Goal: Information Seeking & Learning: Find contact information

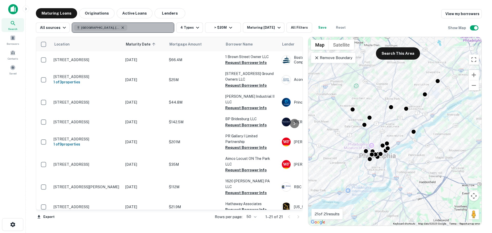
click at [121, 28] on icon "button" at bounding box center [123, 28] width 4 height 4
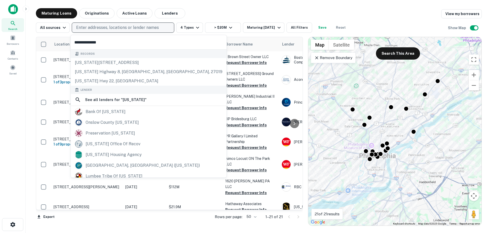
click at [109, 40] on input "**********" at bounding box center [149, 42] width 156 height 14
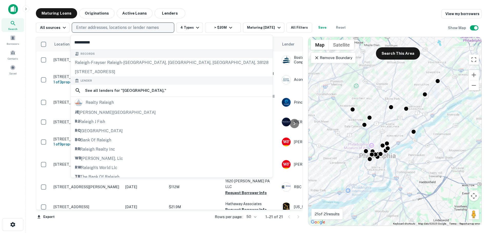
type input "**********"
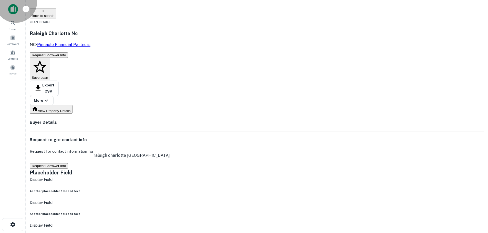
click at [56, 10] on button "Back to search" at bounding box center [43, 13] width 27 height 10
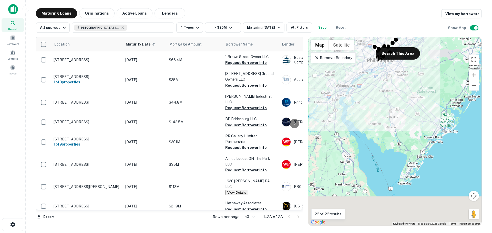
drag, startPoint x: 395, startPoint y: 200, endPoint x: 379, endPoint y: 68, distance: 132.9
click at [378, 70] on div "To activate drag with keyboard, press Alt + Enter. Once in keyboard drag state,…" at bounding box center [394, 131] width 173 height 189
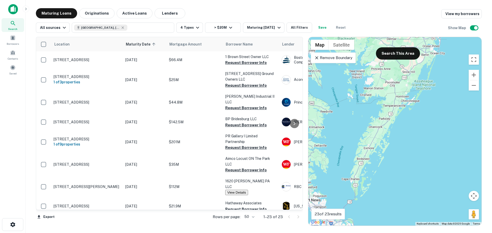
drag, startPoint x: 350, startPoint y: 109, endPoint x: 424, endPoint y: 90, distance: 77.2
click at [424, 90] on div "To activate drag with keyboard, press Alt + Enter. Once in keyboard drag state,…" at bounding box center [394, 131] width 173 height 189
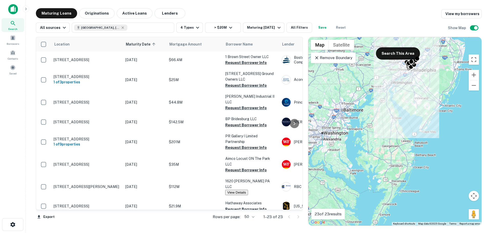
drag, startPoint x: 423, startPoint y: 122, endPoint x: 418, endPoint y: 188, distance: 66.0
click at [418, 188] on div "To activate drag with keyboard, press Alt + Enter. Once in keyboard drag state,…" at bounding box center [394, 131] width 173 height 189
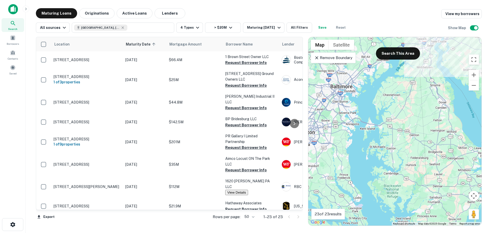
drag, startPoint x: 355, startPoint y: 157, endPoint x: 309, endPoint y: 152, distance: 45.6
click at [309, 153] on div "To activate drag with keyboard, press Alt + Enter. Once in keyboard drag state,…" at bounding box center [394, 131] width 173 height 189
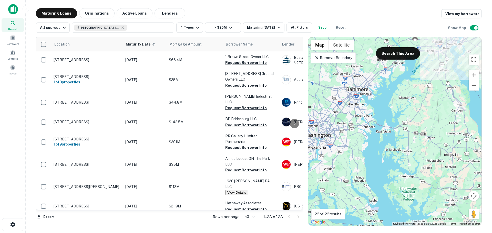
drag, startPoint x: 404, startPoint y: 172, endPoint x: 486, endPoint y: 187, distance: 83.2
click at [486, 187] on div "Maturing Loans Originations Active Loans Lenders View my borrowers All sources …" at bounding box center [259, 117] width 458 height 218
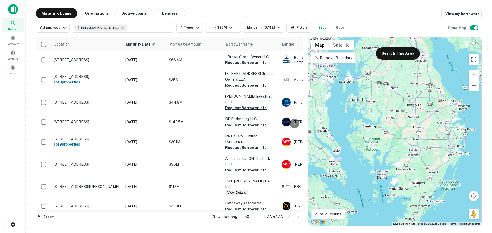
drag, startPoint x: 418, startPoint y: 184, endPoint x: 365, endPoint y: 134, distance: 72.8
click at [365, 134] on div "To activate drag with keyboard, press Alt + Enter. Once in keyboard drag state,…" at bounding box center [394, 131] width 173 height 189
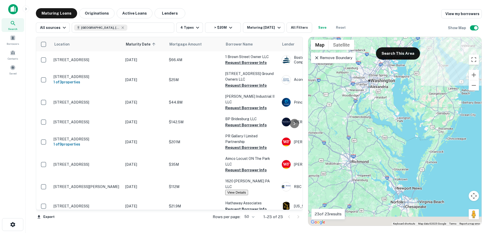
drag, startPoint x: 424, startPoint y: 203, endPoint x: 415, endPoint y: 117, distance: 86.8
click at [415, 117] on div "To activate drag with keyboard, press Alt + Enter. Once in keyboard drag state,…" at bounding box center [394, 131] width 173 height 189
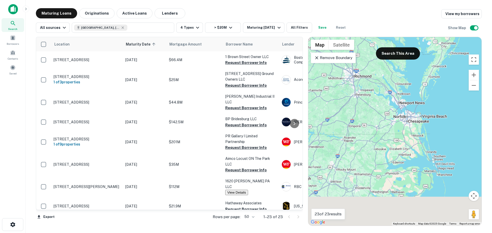
drag, startPoint x: 405, startPoint y: 152, endPoint x: 412, endPoint y: 100, distance: 52.9
click at [412, 100] on div "To activate drag with keyboard, press Alt + Enter. Once in keyboard drag state,…" at bounding box center [394, 131] width 173 height 189
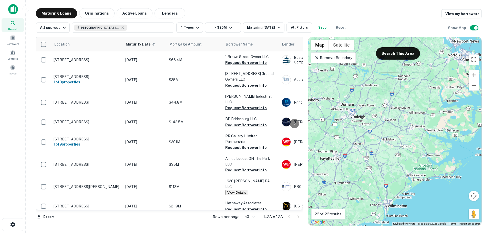
drag, startPoint x: 392, startPoint y: 167, endPoint x: 444, endPoint y: 137, distance: 60.6
click at [444, 137] on div "To activate drag with keyboard, press Alt + Enter. Once in keyboard drag state,…" at bounding box center [394, 131] width 173 height 189
click at [396, 53] on button "Search This Area" at bounding box center [398, 53] width 44 height 12
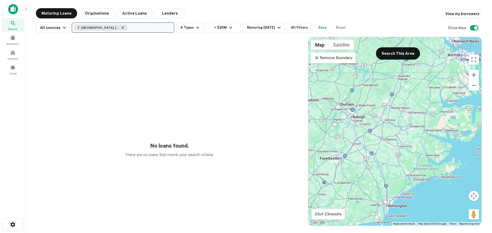
click at [121, 26] on icon "button" at bounding box center [123, 28] width 4 height 4
click at [92, 57] on button "Update" at bounding box center [82, 53] width 22 height 9
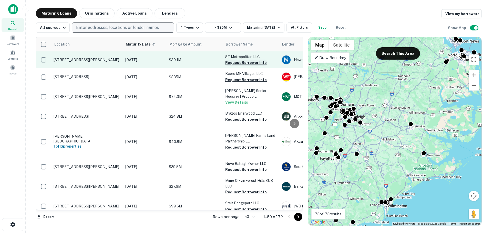
click at [241, 63] on button "Request Borrower Info" at bounding box center [245, 63] width 41 height 6
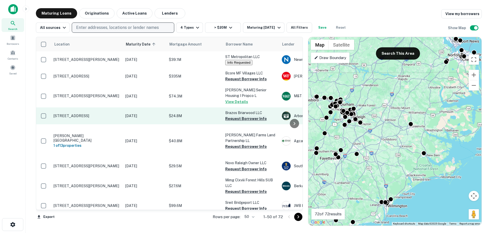
click at [241, 119] on button "Request Borrower Info" at bounding box center [245, 119] width 41 height 6
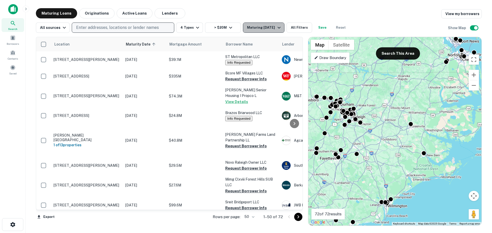
click at [276, 30] on icon "button" at bounding box center [279, 28] width 6 height 6
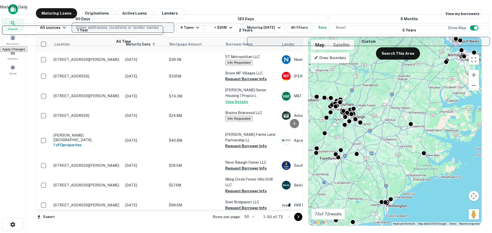
click at [247, 46] on button "Custom" at bounding box center [368, 41] width 243 height 9
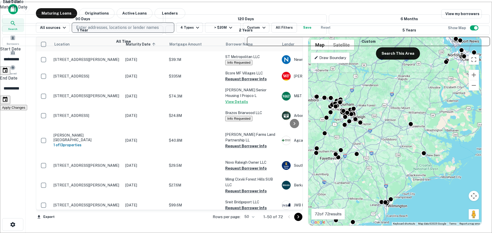
click at [203, 67] on input "**********" at bounding box center [247, 59] width 495 height 14
click at [200, 67] on input "**********" at bounding box center [247, 59] width 495 height 14
click at [201, 67] on input "**********" at bounding box center [247, 59] width 495 height 14
type input "**********"
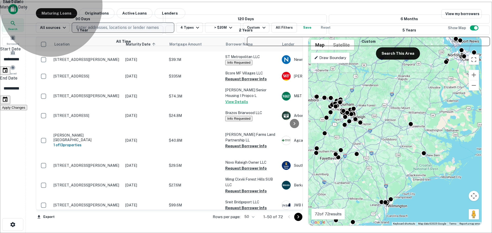
click at [27, 105] on button "Apply Changes" at bounding box center [13, 107] width 27 height 5
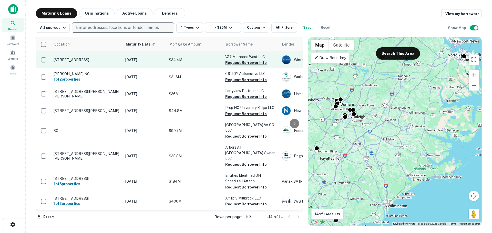
click at [237, 61] on button "Request Borrower Info" at bounding box center [245, 63] width 41 height 6
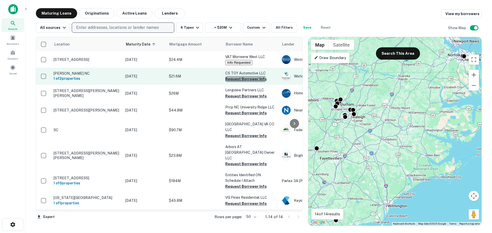
click at [245, 79] on button "Request Borrower Info" at bounding box center [245, 79] width 41 height 6
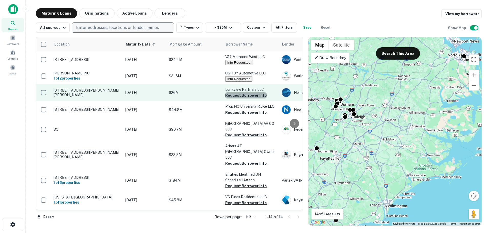
click at [248, 97] on button "Request Borrower Info" at bounding box center [245, 95] width 41 height 6
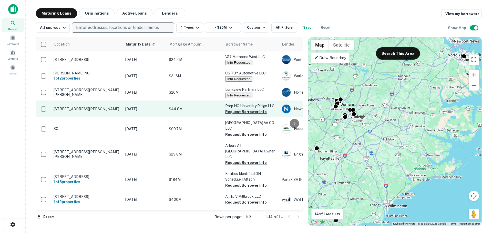
click at [239, 113] on button "Request Borrower Info" at bounding box center [245, 112] width 41 height 6
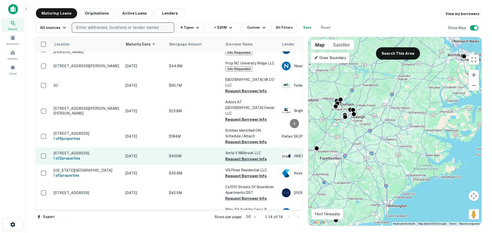
scroll to position [85, 0]
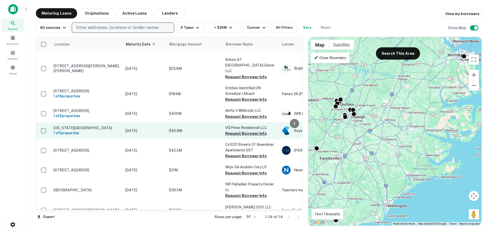
click at [246, 131] on button "Request Borrower Info" at bounding box center [245, 134] width 41 height 6
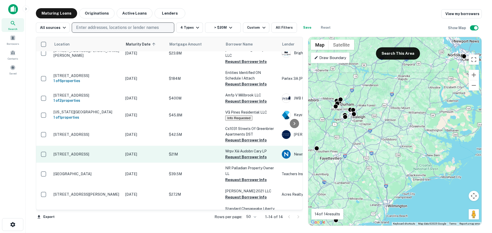
scroll to position [115, 0]
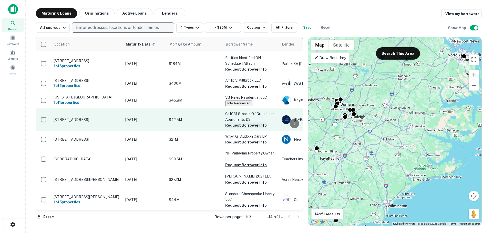
click at [244, 122] on button "Request Borrower Info" at bounding box center [245, 125] width 41 height 6
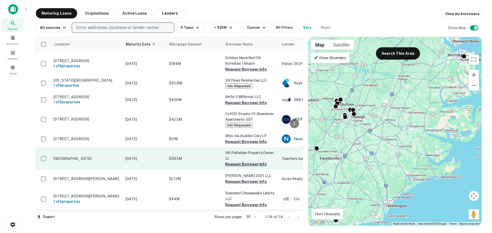
click at [235, 161] on button "Request Borrower Info" at bounding box center [245, 164] width 41 height 6
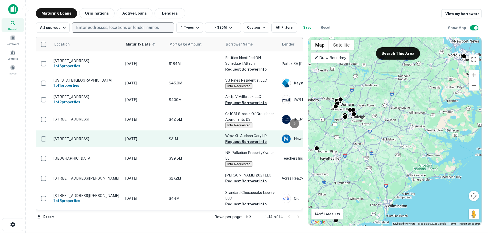
click at [250, 139] on button "Request Borrower Info" at bounding box center [245, 142] width 41 height 6
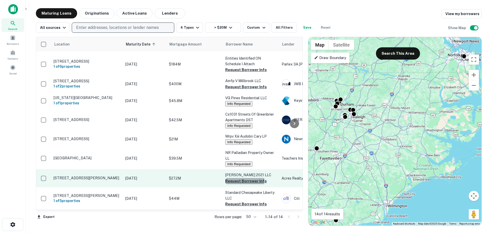
click at [236, 178] on button "Request Borrower Info" at bounding box center [245, 181] width 41 height 6
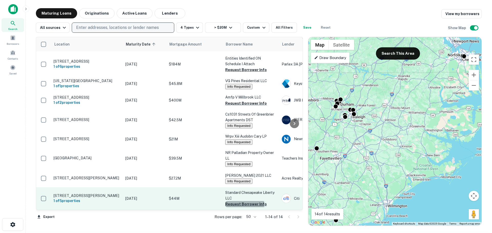
click at [237, 201] on button "Request Borrower Info" at bounding box center [245, 204] width 41 height 6
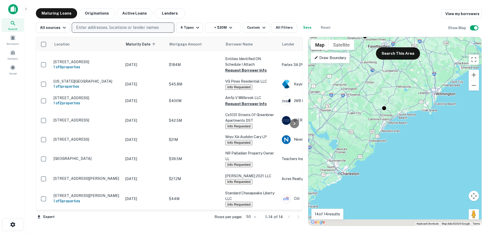
drag, startPoint x: 388, startPoint y: 198, endPoint x: 439, endPoint y: 76, distance: 132.3
click at [439, 76] on div "To activate drag with keyboard, press Alt + Enter. Once in keyboard drag state,…" at bounding box center [394, 131] width 173 height 189
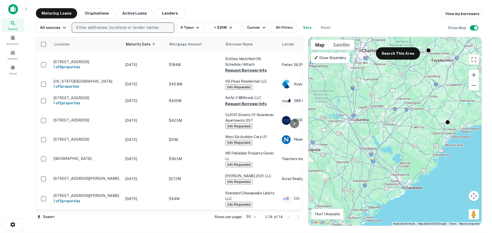
drag, startPoint x: 412, startPoint y: 133, endPoint x: 460, endPoint y: 162, distance: 55.9
click at [460, 162] on div "To activate drag with keyboard, press Alt + Enter. Once in keyboard drag state,…" at bounding box center [394, 131] width 173 height 189
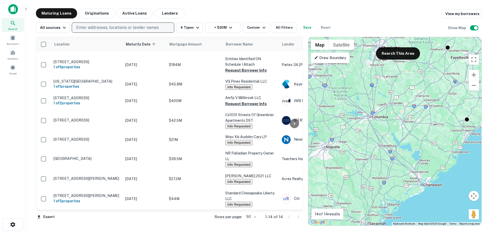
drag, startPoint x: 428, startPoint y: 157, endPoint x: 444, endPoint y: 154, distance: 15.9
click at [444, 154] on div "To activate drag with keyboard, press Alt + Enter. Once in keyboard drag state,…" at bounding box center [394, 131] width 173 height 189
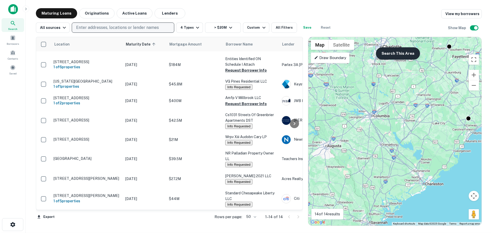
click at [401, 57] on button "Search This Area" at bounding box center [398, 53] width 44 height 12
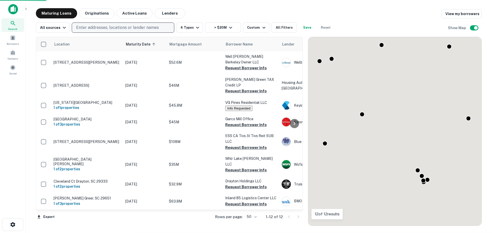
scroll to position [68, 0]
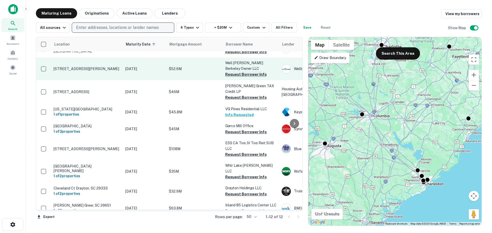
click at [254, 71] on button "Request Borrower Info" at bounding box center [245, 74] width 41 height 6
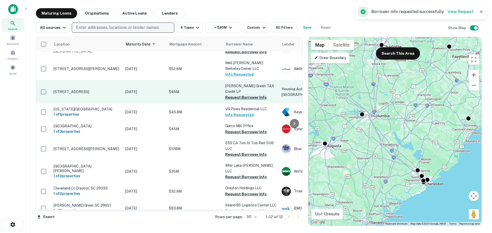
click at [245, 94] on button "Request Borrower Info" at bounding box center [245, 97] width 41 height 6
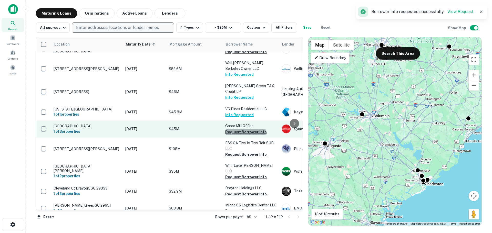
click at [245, 129] on button "Request Borrower Info" at bounding box center [245, 132] width 41 height 6
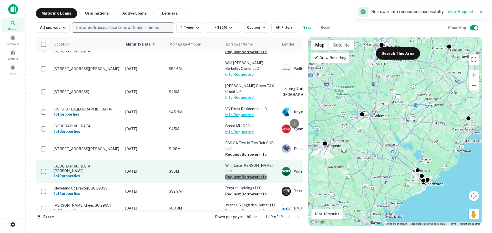
click at [246, 174] on button "Request Borrower Info" at bounding box center [245, 177] width 41 height 6
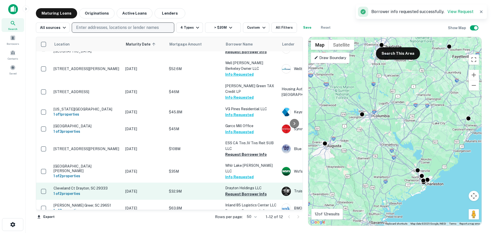
click at [243, 191] on button "Request Borrower Info" at bounding box center [245, 194] width 41 height 6
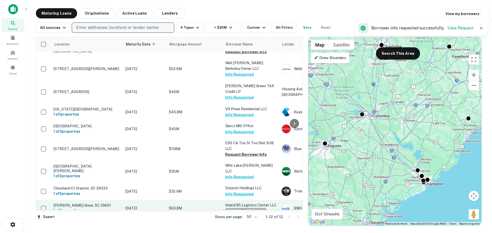
click at [247, 208] on button "Request Borrower Info" at bounding box center [245, 211] width 41 height 6
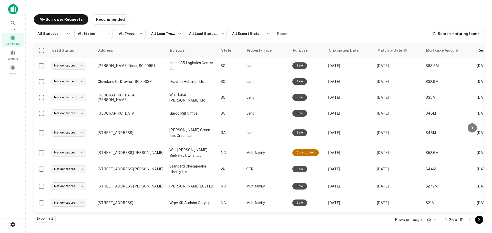
drag, startPoint x: 234, startPoint y: 64, endPoint x: 282, endPoint y: 14, distance: 68.8
click at [284, 15] on div "My Borrower Requests Recommended" at bounding box center [259, 19] width 450 height 10
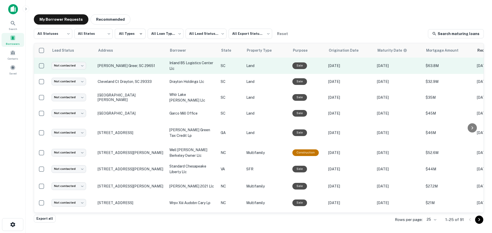
click at [222, 67] on p "SC" at bounding box center [230, 66] width 20 height 6
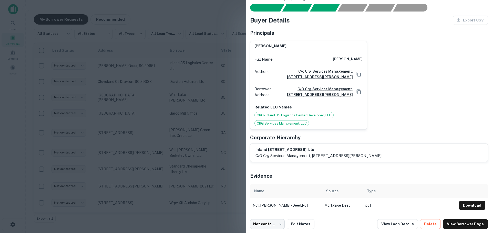
scroll to position [19, 0]
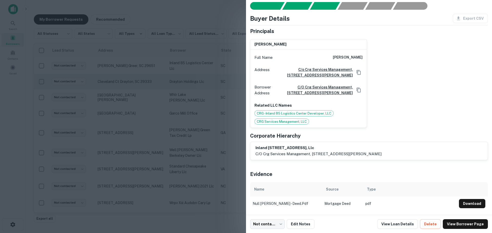
click at [179, 87] on div at bounding box center [246, 116] width 492 height 233
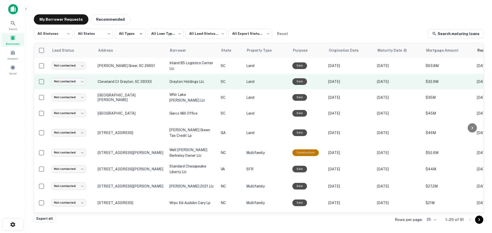
drag, startPoint x: 221, startPoint y: 81, endPoint x: 208, endPoint y: 83, distance: 13.1
click at [208, 83] on p "drayton holdings llc" at bounding box center [192, 82] width 46 height 6
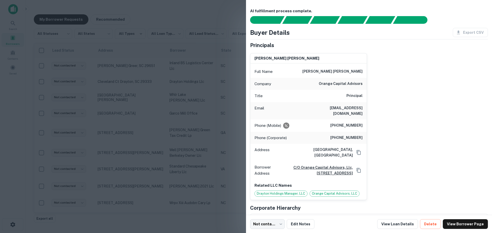
click at [324, 84] on h6 "orange capital advisors" at bounding box center [341, 84] width 44 height 6
click at [354, 84] on h6 "orange capital advisors" at bounding box center [341, 84] width 44 height 6
copy h6 "orange capital advisors"
